Goal: Task Accomplishment & Management: Manage account settings

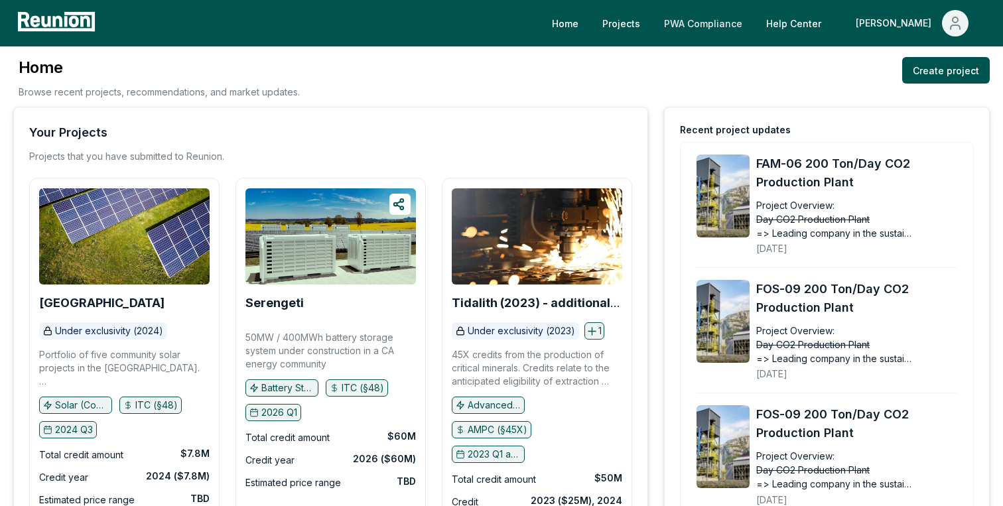
click at [753, 27] on link "PWA Compliance" at bounding box center [704, 23] width 100 height 27
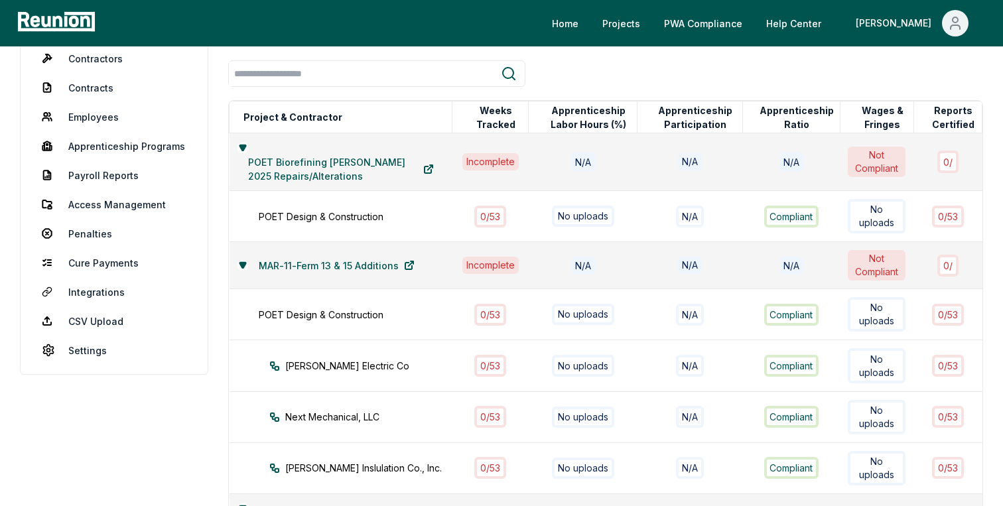
scroll to position [95, 0]
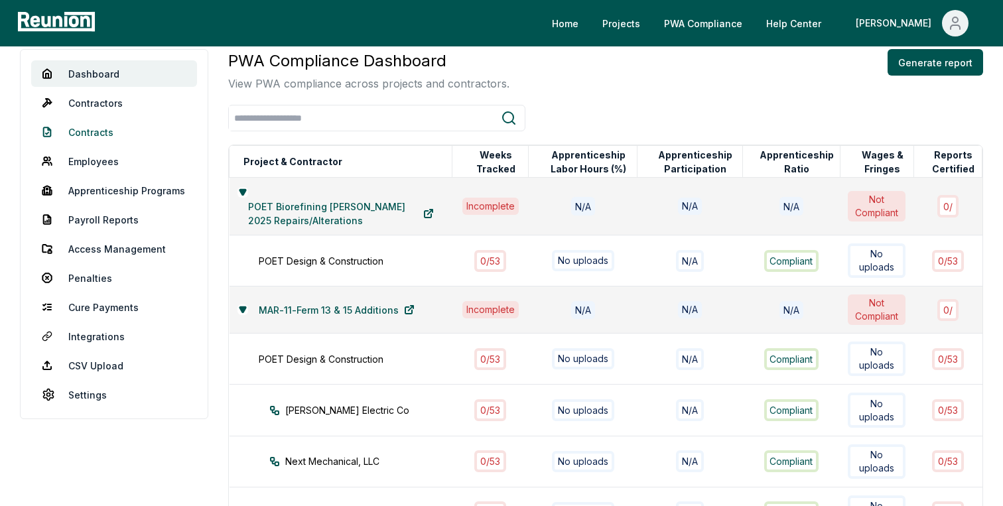
click at [91, 127] on link "Contracts" at bounding box center [114, 132] width 166 height 27
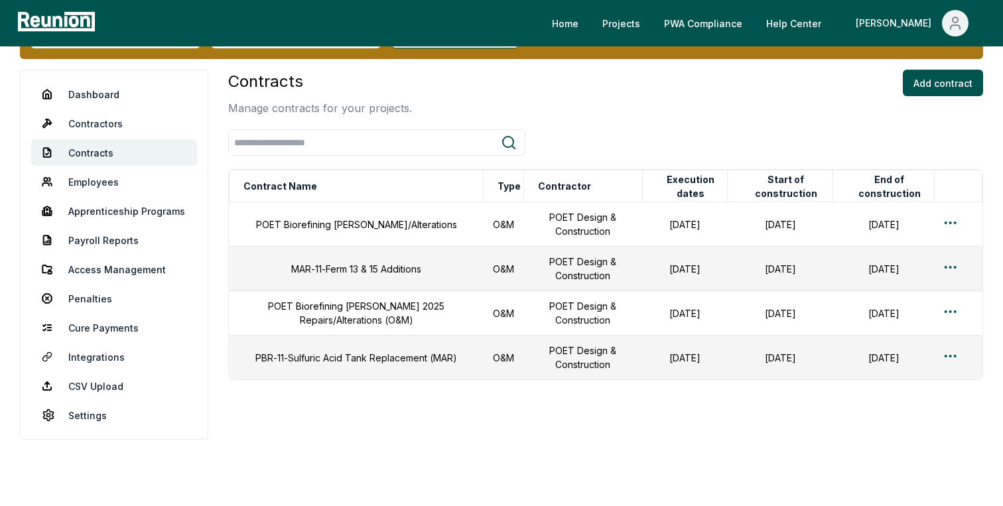
scroll to position [74, 0]
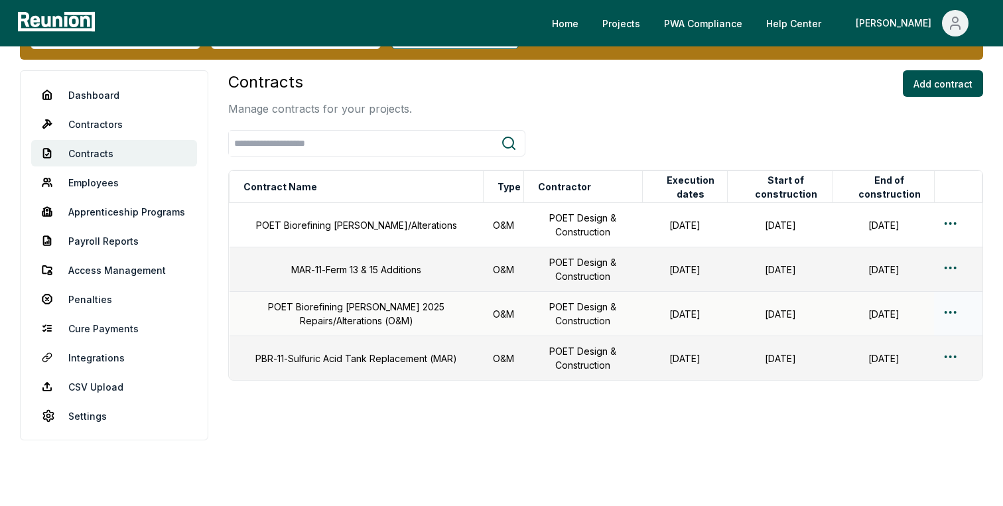
click at [955, 310] on html "Please visit us on your desktop We're working on making our marketplace mobile-…" at bounding box center [501, 216] width 1003 height 581
click at [905, 365] on div "Edit" at bounding box center [929, 365] width 126 height 22
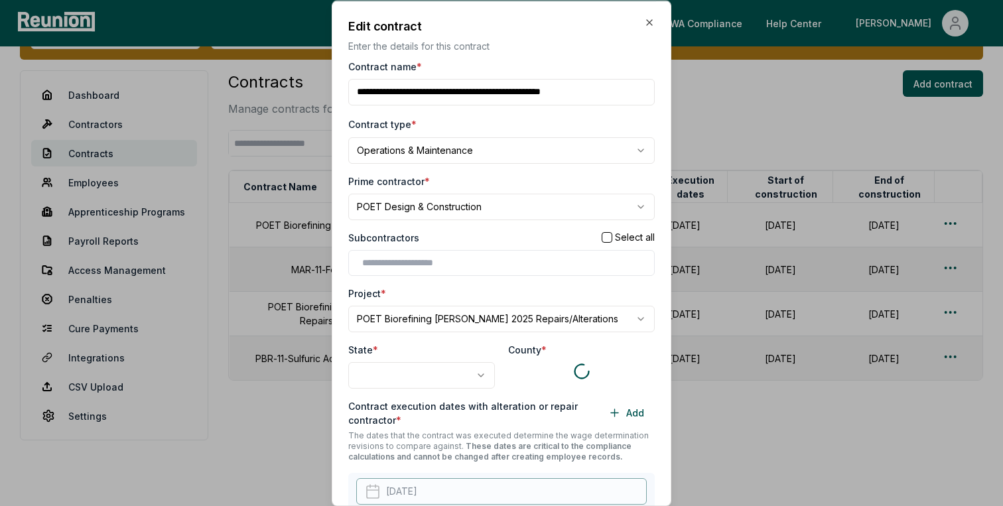
click at [356, 93] on input "Contract name *" at bounding box center [501, 91] width 307 height 27
click at [623, 92] on input "Contract name *" at bounding box center [501, 91] width 307 height 27
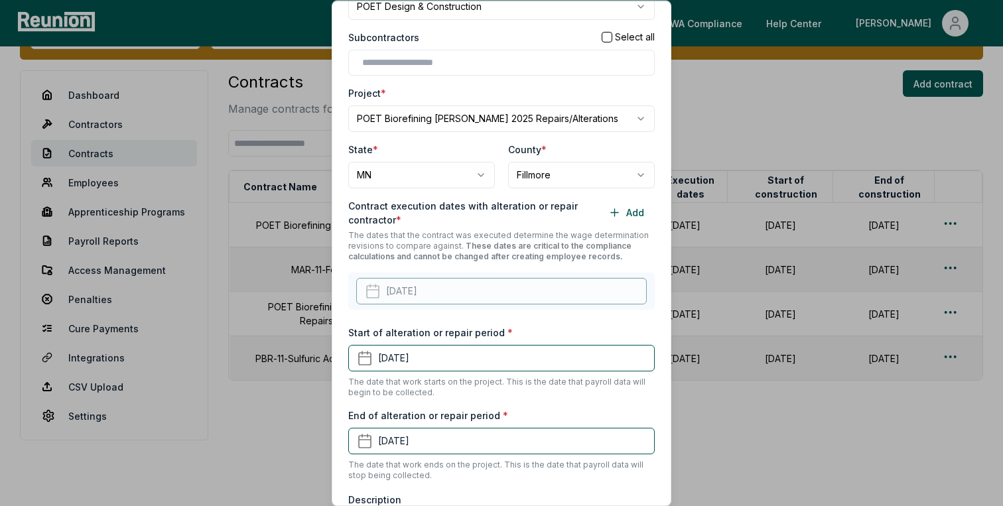
scroll to position [319, 0]
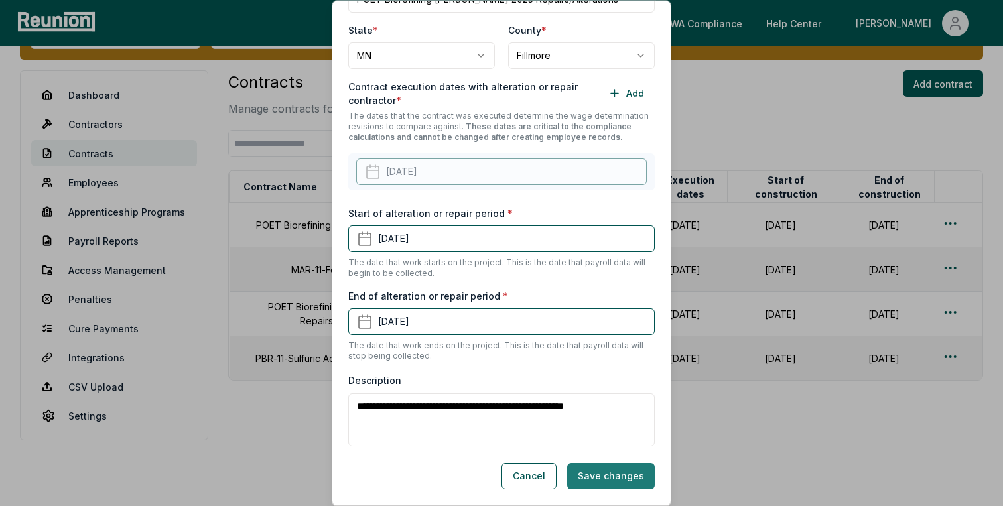
type input "**********"
click at [613, 479] on button "Save changes" at bounding box center [611, 476] width 88 height 27
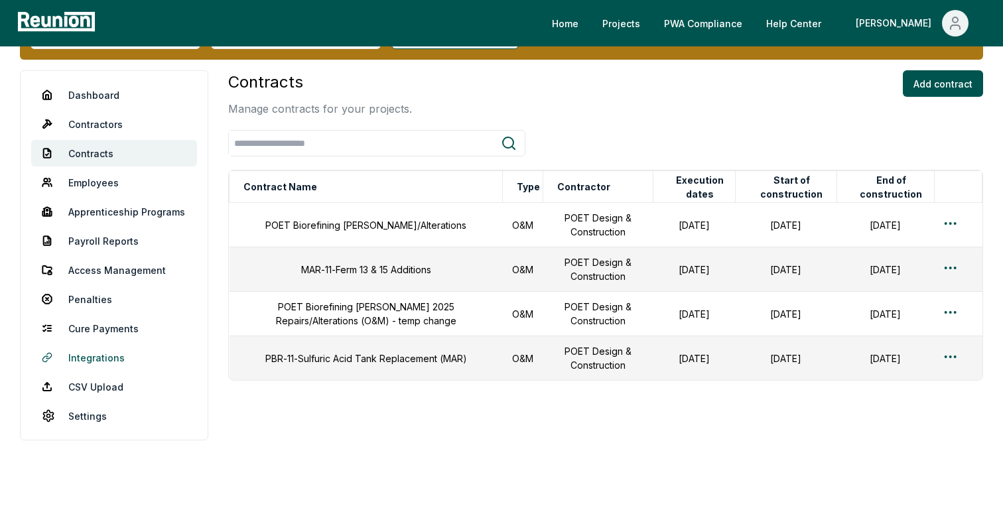
click at [100, 355] on link "Integrations" at bounding box center [114, 357] width 166 height 27
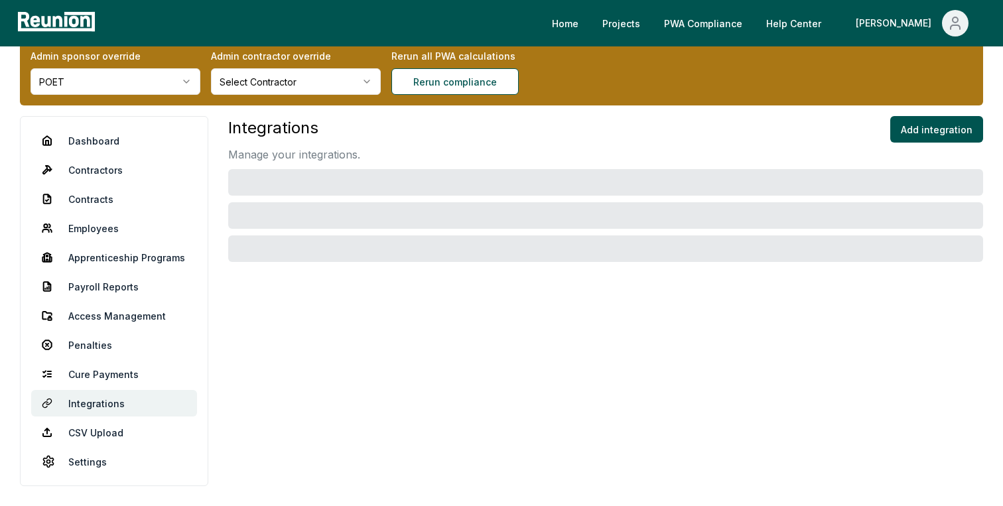
scroll to position [28, 0]
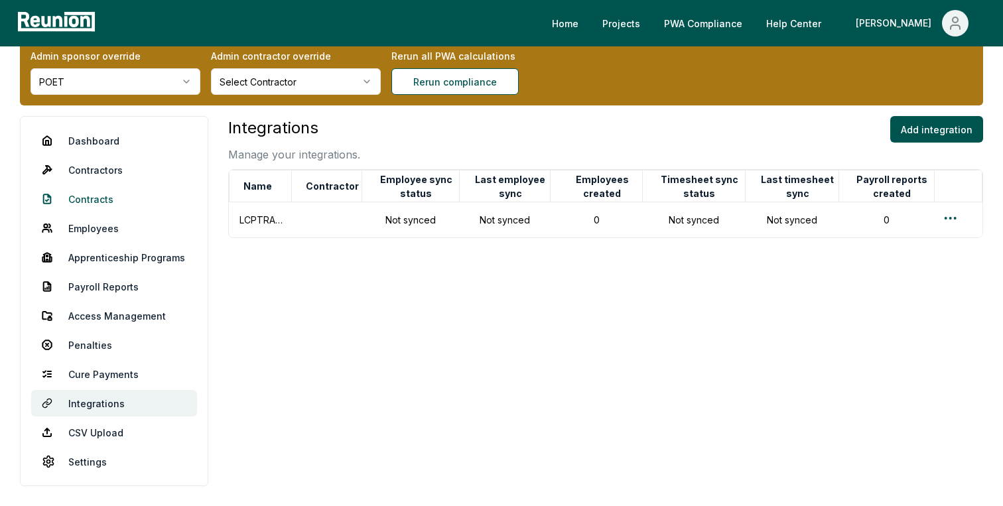
click at [104, 200] on link "Contracts" at bounding box center [114, 199] width 166 height 27
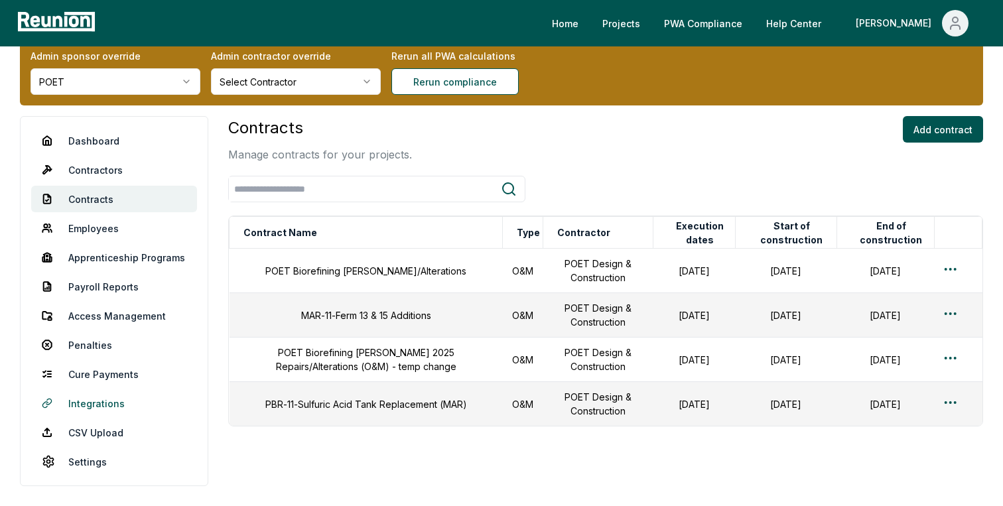
click at [95, 405] on link "Integrations" at bounding box center [114, 403] width 166 height 27
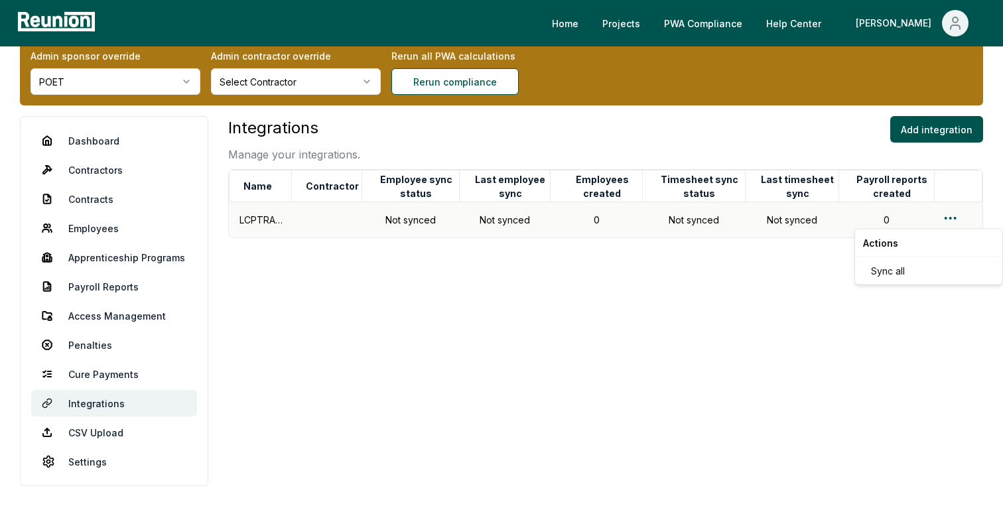
click at [948, 215] on html "Please visit us on your desktop We're working on making our marketplace mobile-…" at bounding box center [501, 239] width 1003 height 534
click at [893, 270] on div "Sync all" at bounding box center [929, 271] width 126 height 22
click at [494, 330] on div "Integrations Manage your integrations. Add integration Name [DEMOGRAPHIC_DATA] …" at bounding box center [605, 301] width 755 height 370
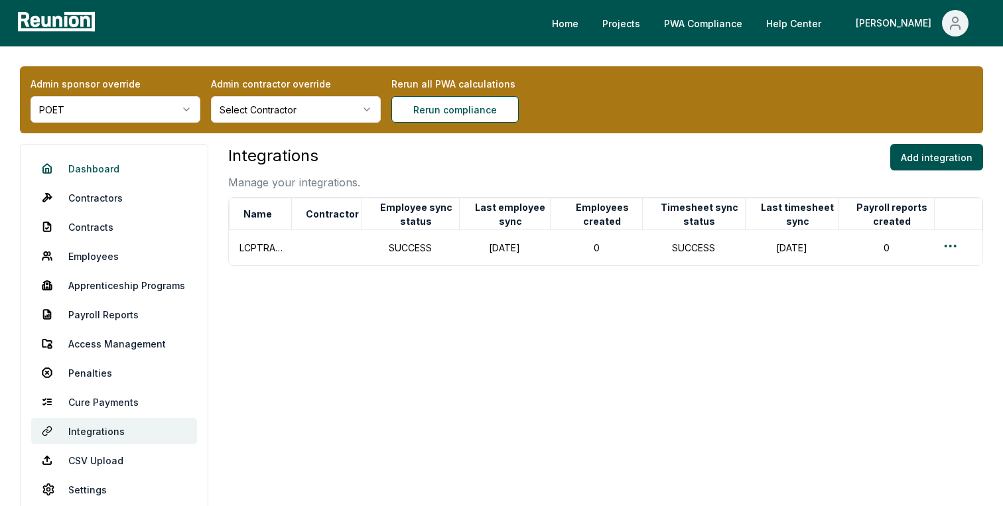
click at [113, 167] on link "Dashboard" at bounding box center [114, 168] width 166 height 27
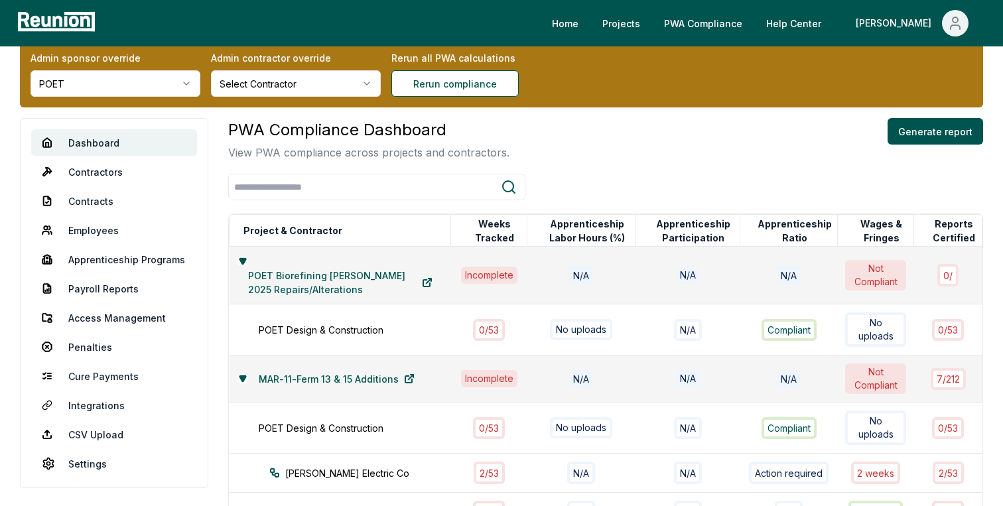
scroll to position [25, 0]
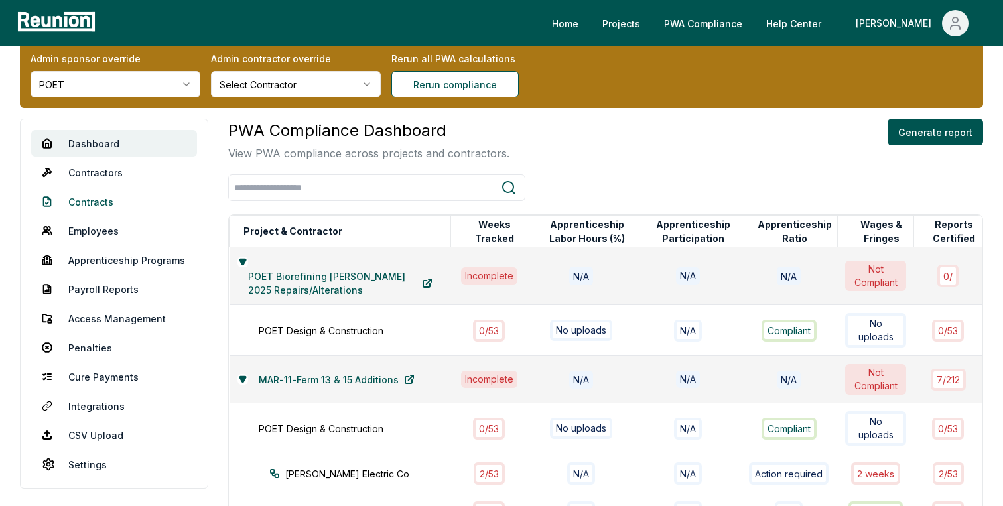
click at [98, 194] on link "Contracts" at bounding box center [114, 201] width 166 height 27
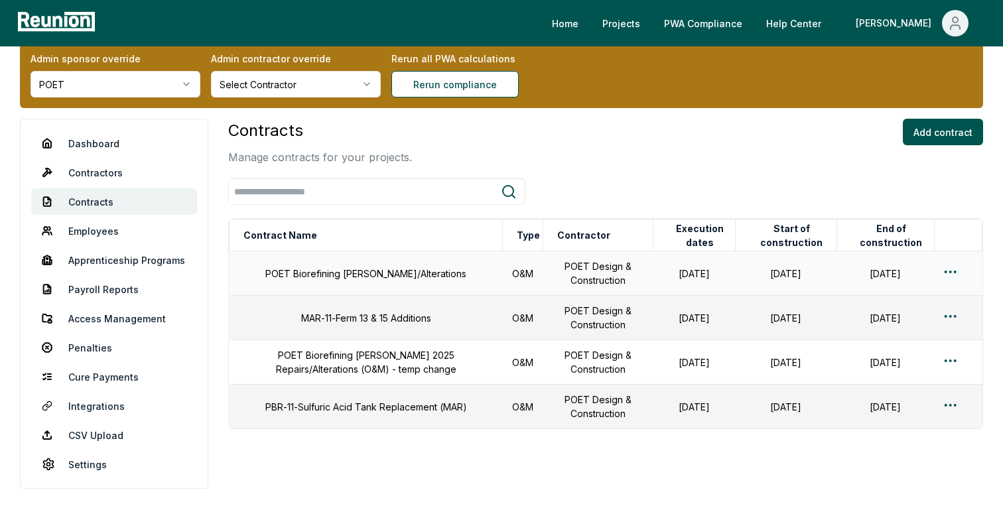
click at [948, 269] on html "Please visit us on your desktop We're working on making our marketplace mobile-…" at bounding box center [501, 265] width 1003 height 581
click at [886, 324] on div "Edit" at bounding box center [929, 324] width 126 height 22
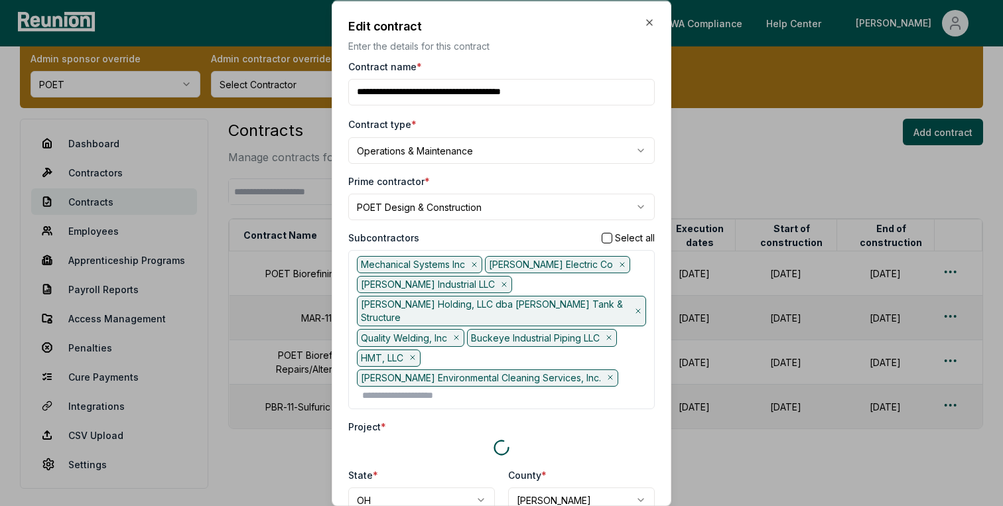
click at [463, 88] on input "Contract name *" at bounding box center [501, 91] width 307 height 27
type input "**********"
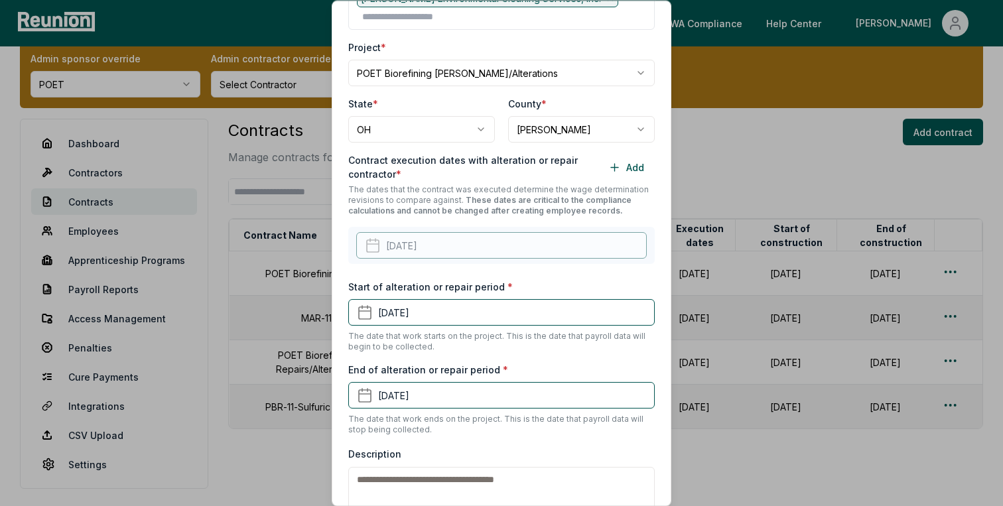
scroll to position [439, 0]
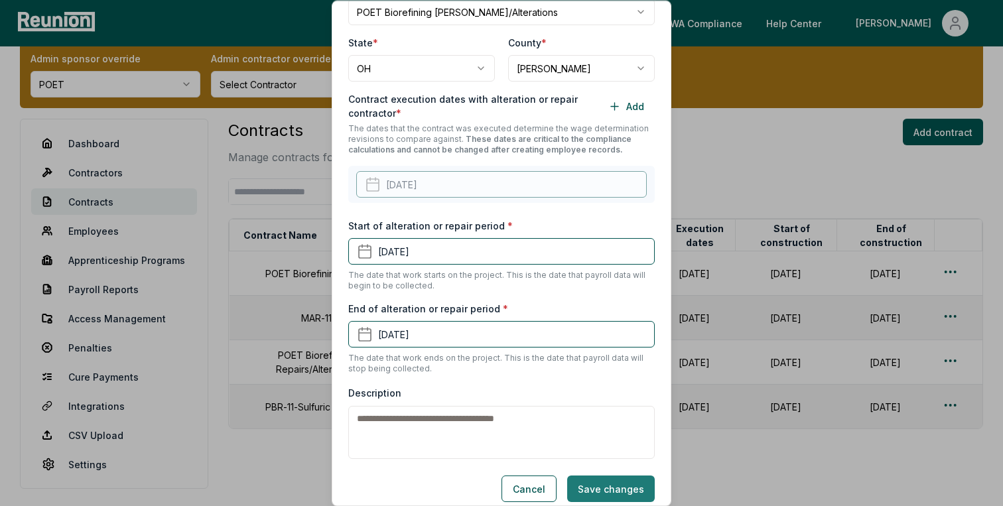
click at [598, 476] on button "Save changes" at bounding box center [611, 489] width 88 height 27
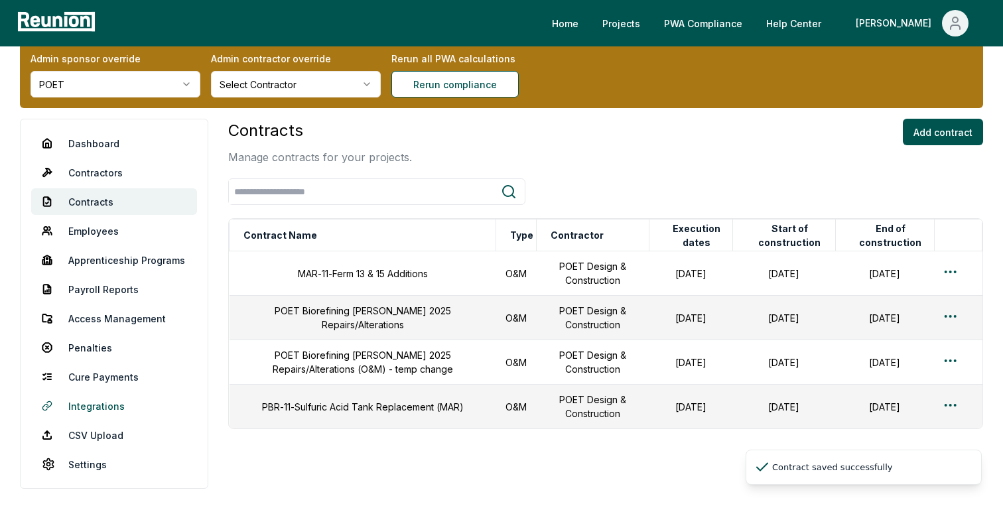
click at [106, 404] on link "Integrations" at bounding box center [114, 406] width 166 height 27
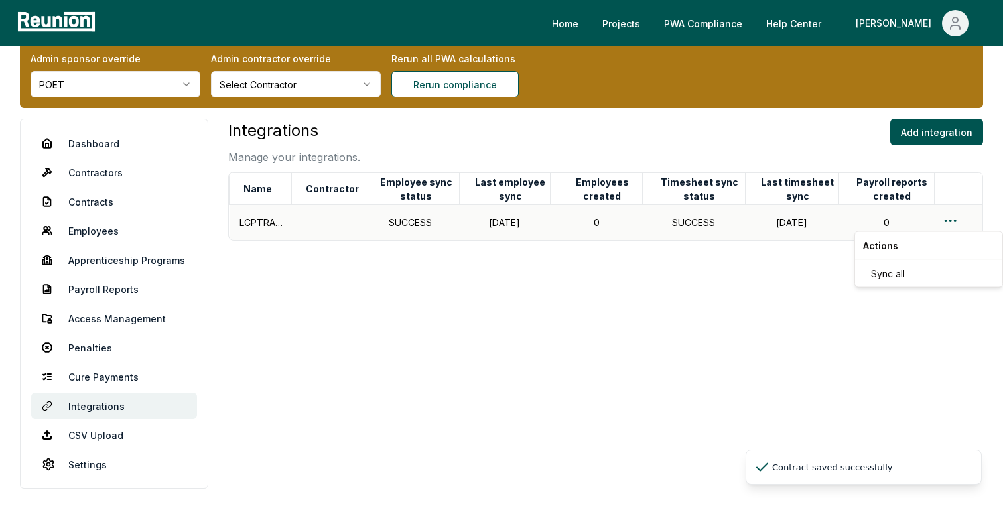
click at [948, 216] on html "Please visit us on your desktop We're working on making our marketplace mobile-…" at bounding box center [501, 242] width 1003 height 534
click at [893, 275] on div "Sync all" at bounding box center [929, 274] width 126 height 22
click at [107, 142] on link "Dashboard" at bounding box center [114, 143] width 166 height 27
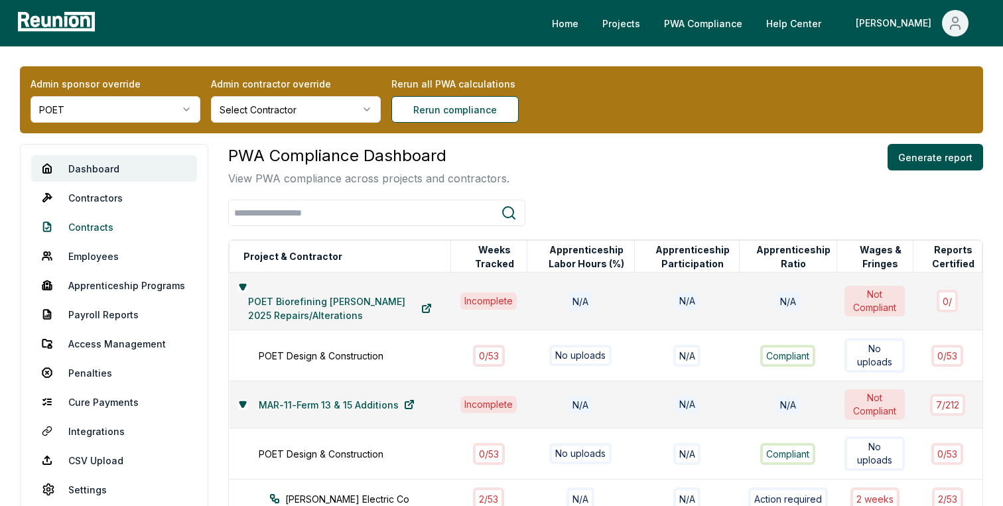
click at [100, 231] on link "Contracts" at bounding box center [114, 227] width 166 height 27
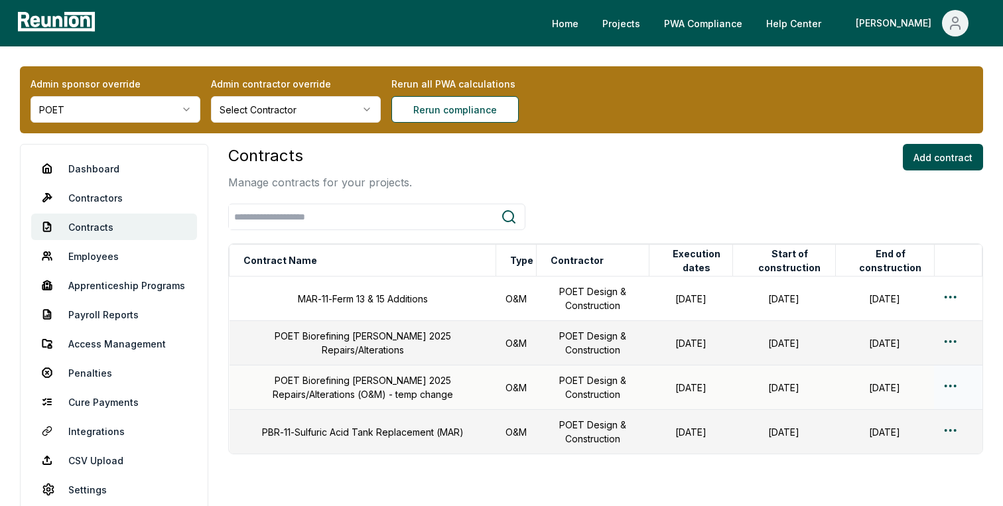
click at [954, 384] on html "Please visit us on your desktop We're working on making our marketplace mobile-…" at bounding box center [501, 290] width 1003 height 581
click at [885, 436] on div "Edit" at bounding box center [929, 438] width 126 height 22
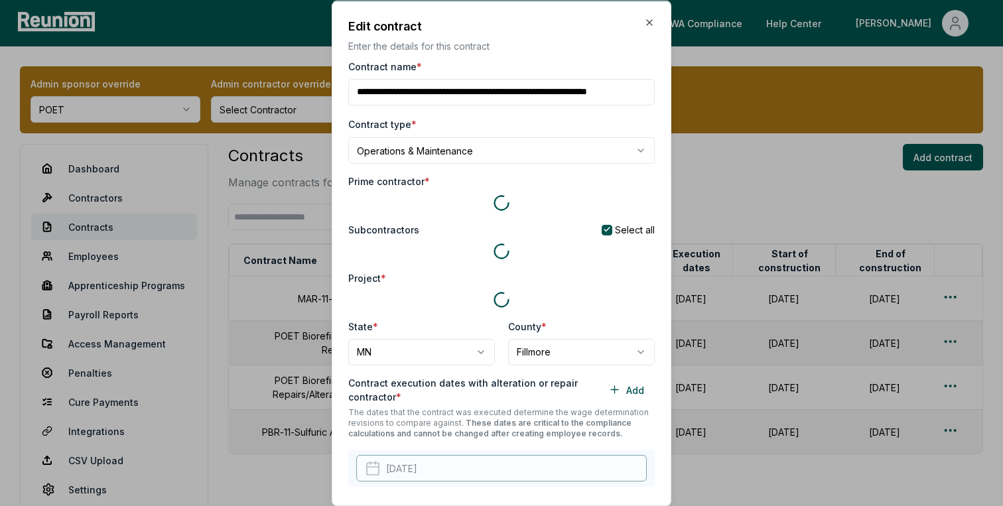
click at [583, 93] on input "Contract name *" at bounding box center [501, 91] width 307 height 27
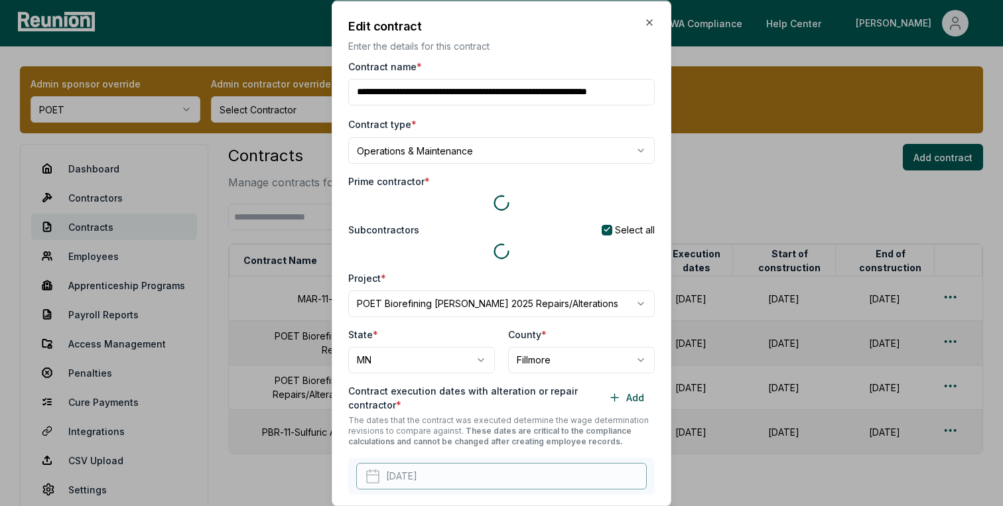
scroll to position [0, 30]
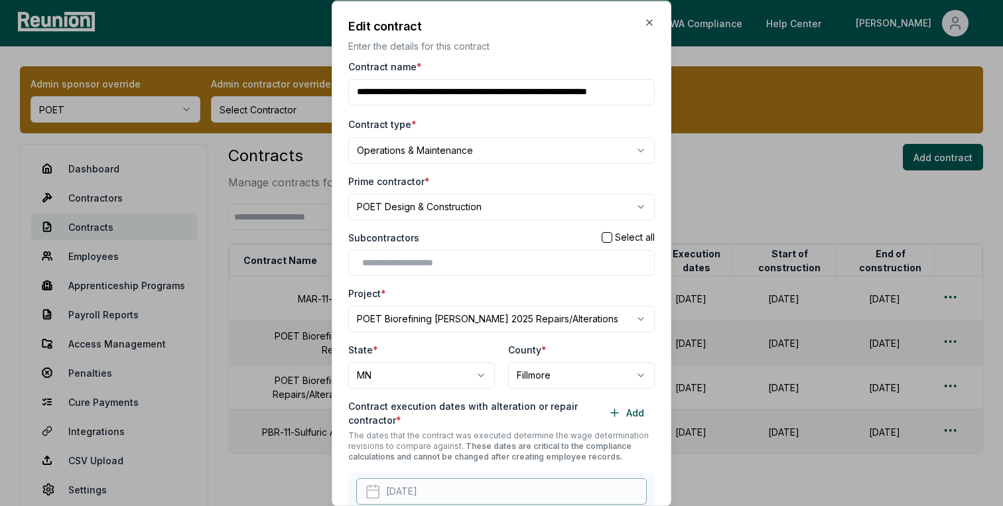
drag, startPoint x: 607, startPoint y: 93, endPoint x: 654, endPoint y: 94, distance: 47.1
click at [654, 94] on input "Contract name *" at bounding box center [501, 91] width 307 height 27
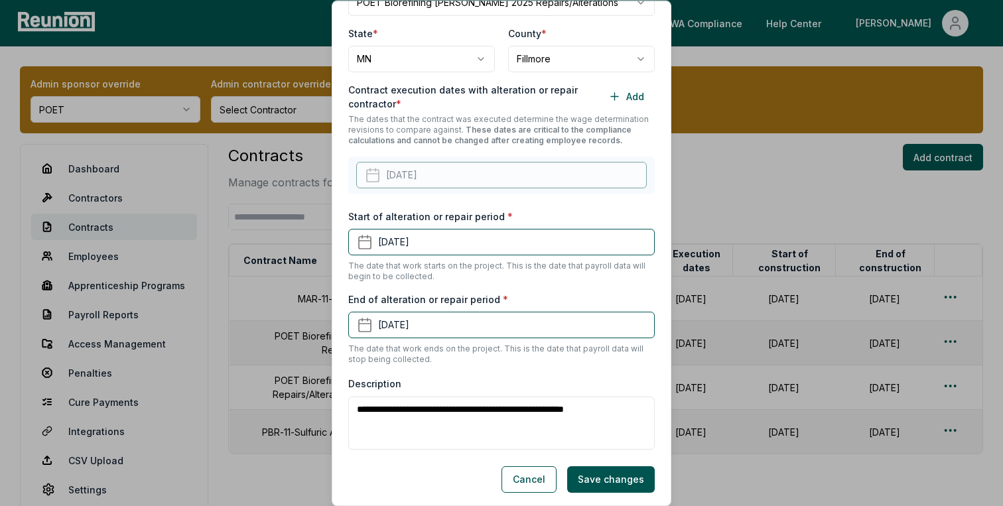
scroll to position [319, 0]
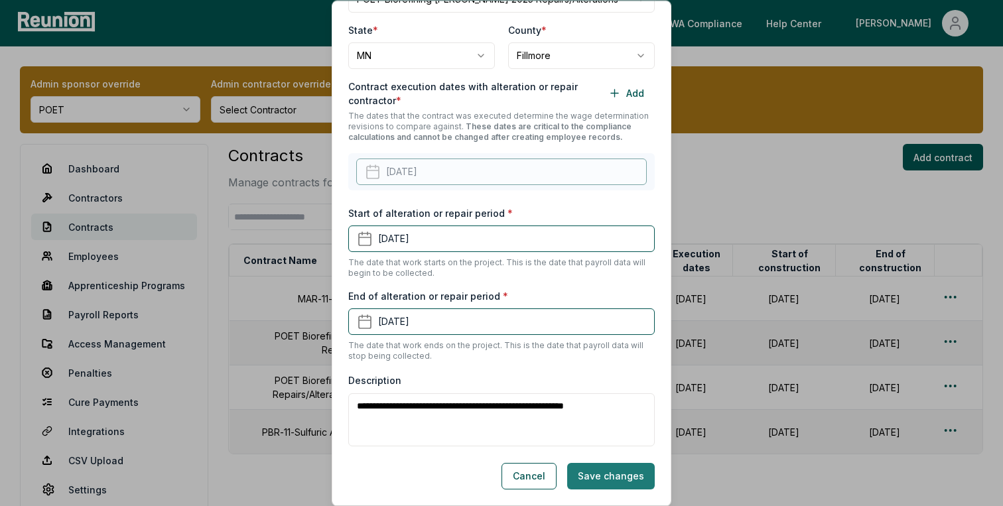
type input "**********"
click at [609, 479] on button "Save changes" at bounding box center [611, 476] width 88 height 27
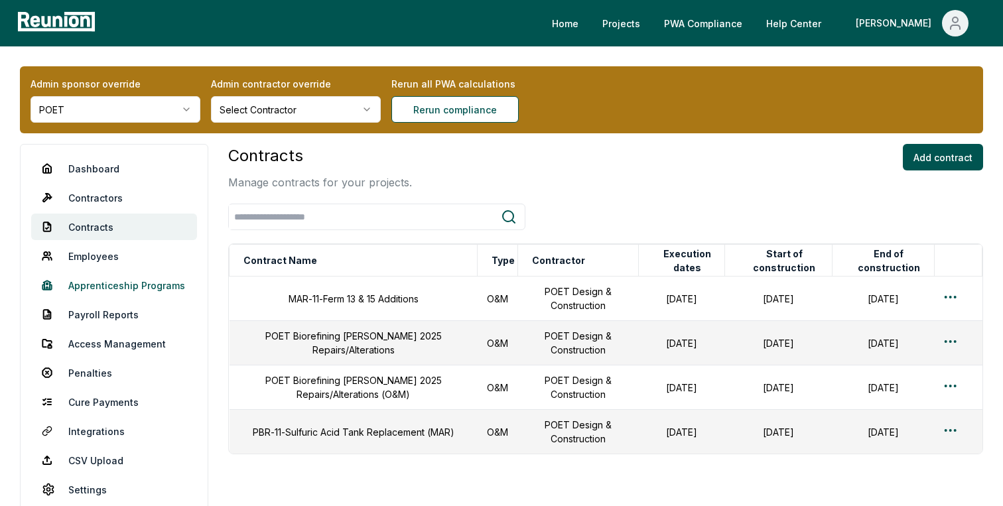
click at [139, 279] on link "Apprenticeship Programs" at bounding box center [114, 285] width 166 height 27
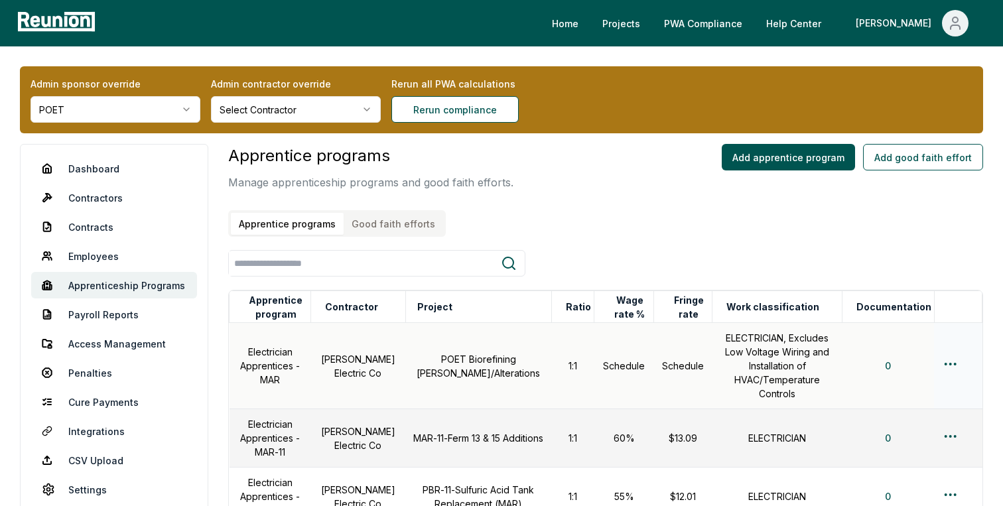
scroll to position [117, 0]
